Goal: Transaction & Acquisition: Purchase product/service

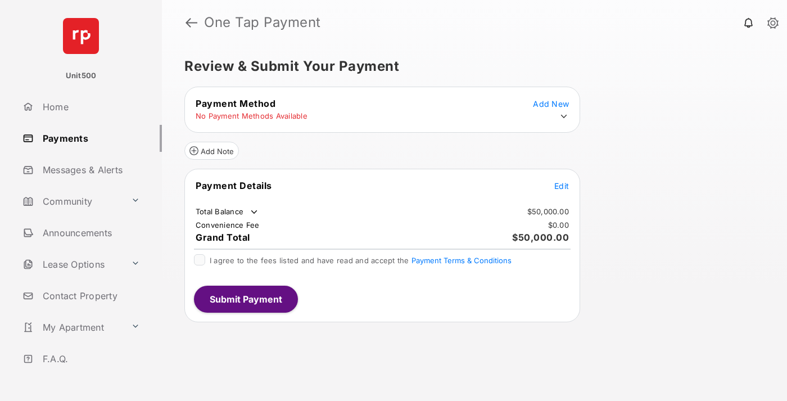
click at [562, 186] on span "Edit" at bounding box center [561, 186] width 15 height 10
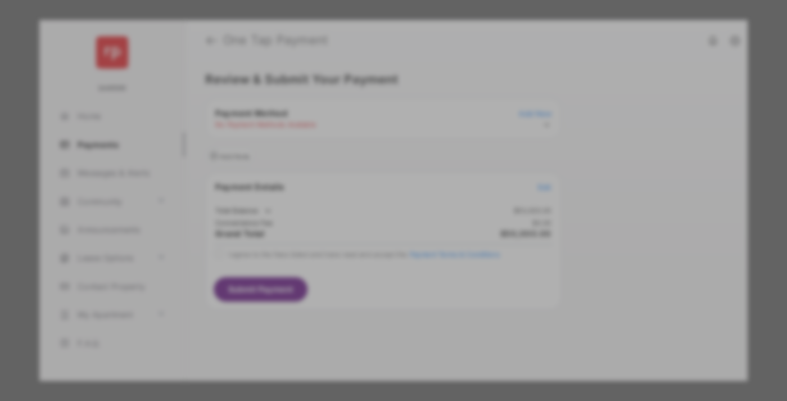
click at [373, 216] on div "Other Amount" at bounding box center [373, 225] width 182 height 19
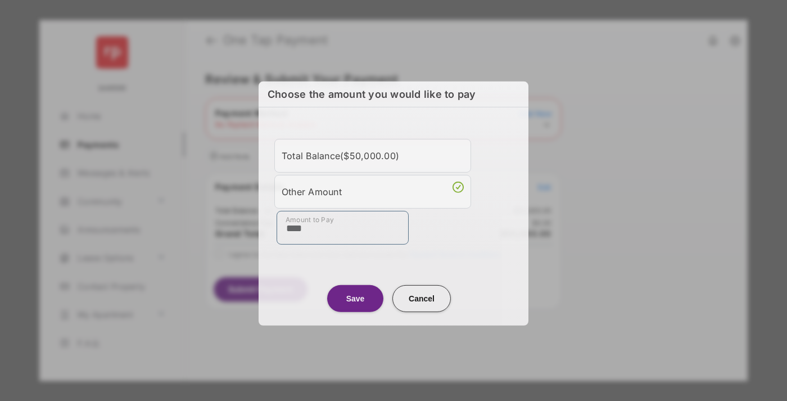
type input "****"
click at [355, 295] on button "Save" at bounding box center [355, 297] width 56 height 27
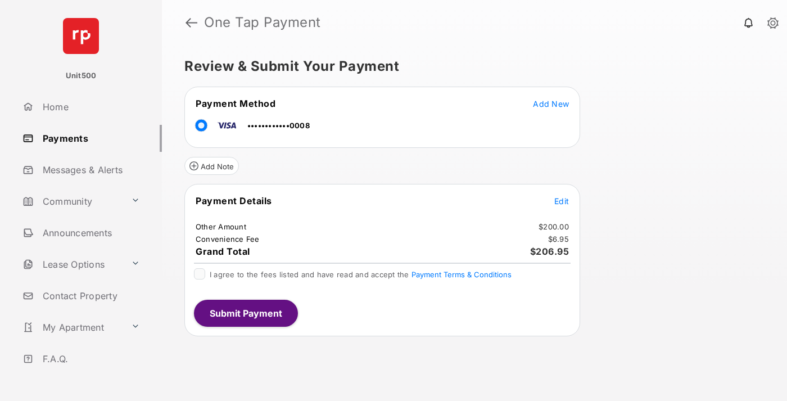
click at [562, 201] on span "Edit" at bounding box center [561, 201] width 15 height 10
click at [245, 313] on button "Submit Payment" at bounding box center [246, 313] width 104 height 27
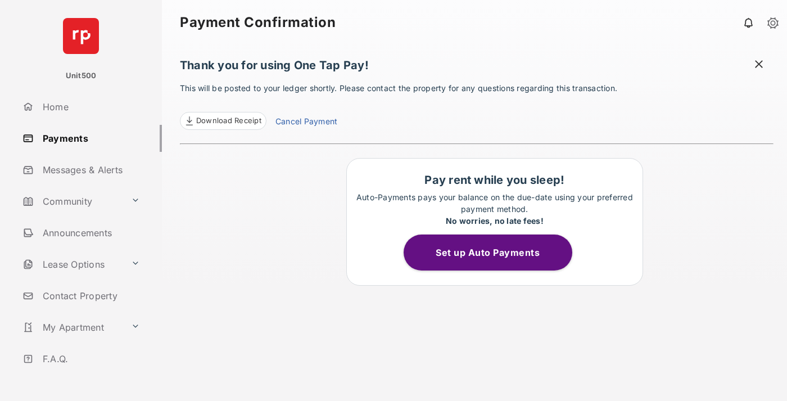
click at [759, 65] on span at bounding box center [758, 65] width 11 height 14
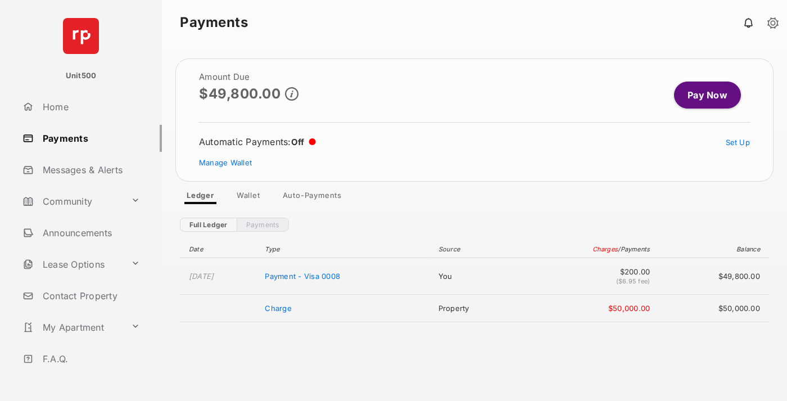
click at [225, 162] on link "Manage Wallet" at bounding box center [225, 162] width 53 height 9
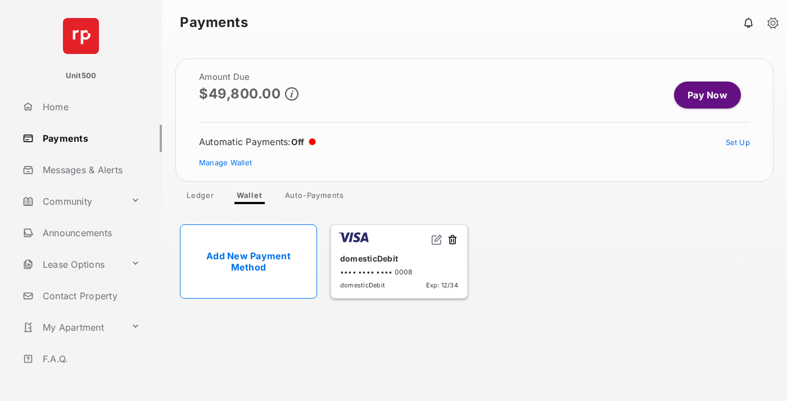
click at [453, 240] on button at bounding box center [452, 240] width 11 height 13
